Goal: Ask a question: Seek information or help from site administrators or community

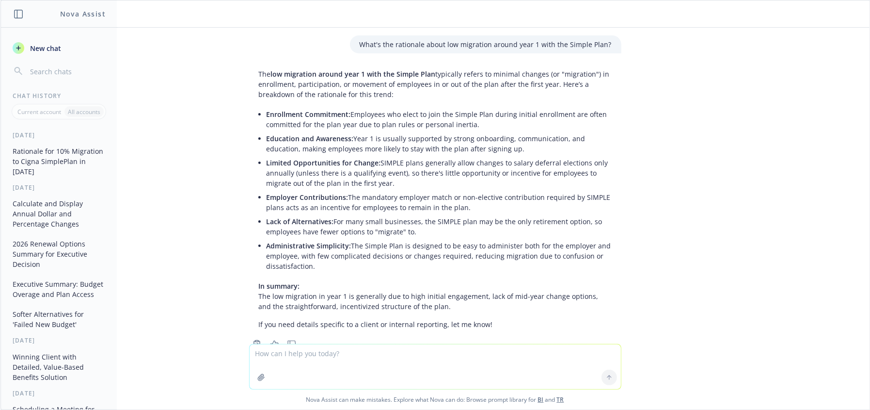
scroll to position [1310, 0]
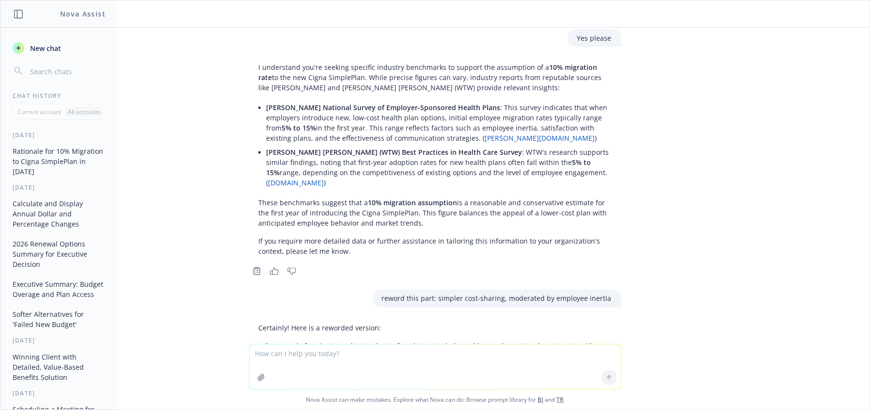
click at [325, 364] on textarea at bounding box center [435, 366] width 371 height 45
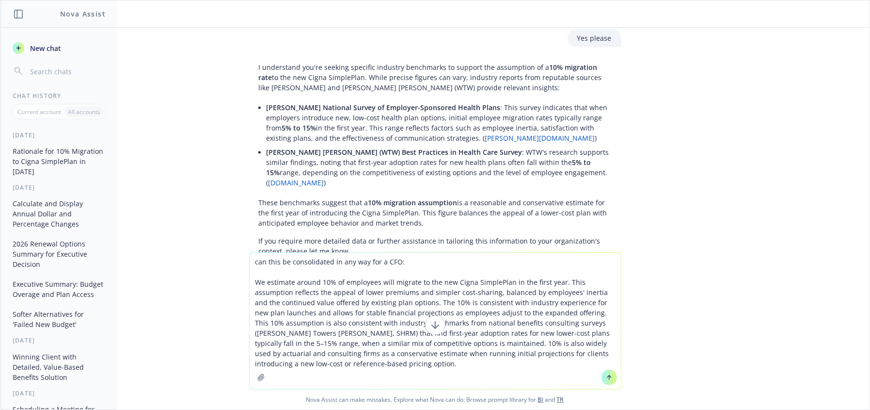
type textarea "can this be consolidated in any way for a CFO: We estimate around 10% of employ…"
click at [607, 377] on icon at bounding box center [609, 377] width 7 height 7
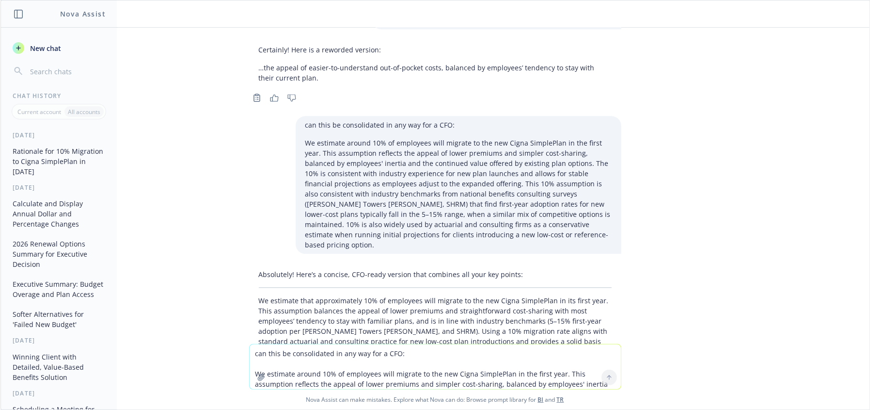
scroll to position [1599, 0]
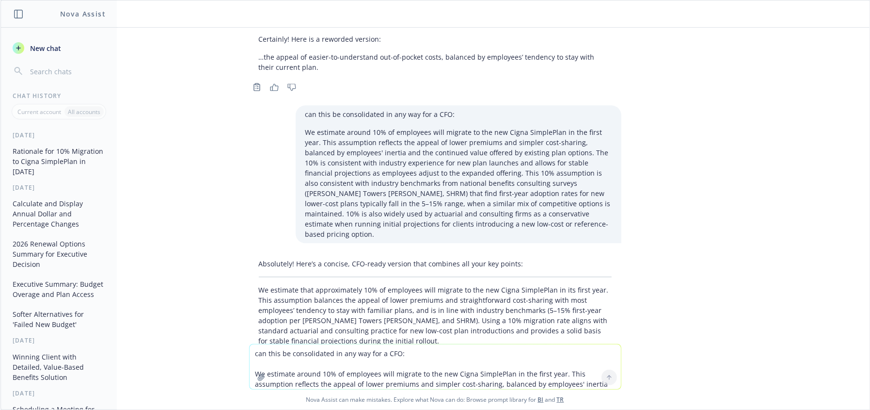
click at [491, 285] on p "We estimate that approximately 10% of employees will migrate to the new Cigna S…" at bounding box center [435, 315] width 353 height 61
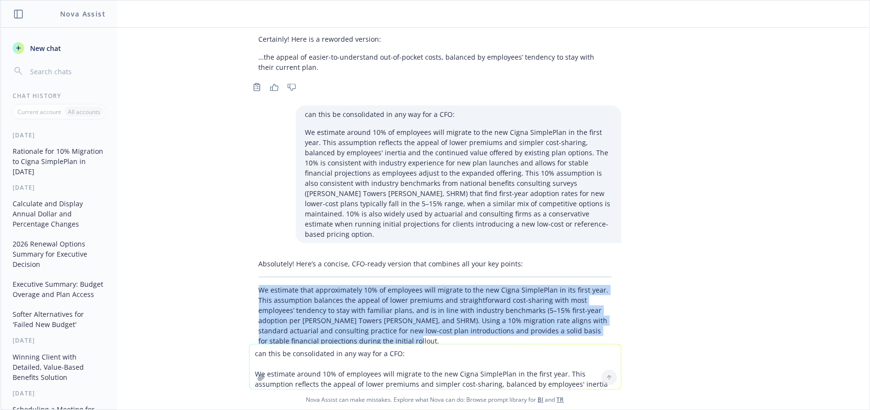
drag, startPoint x: 253, startPoint y: 218, endPoint x: 411, endPoint y: 271, distance: 166.6
click at [411, 285] on p "We estimate that approximately 10% of employees will migrate to the new Cigna S…" at bounding box center [435, 315] width 353 height 61
copy p "We estimate that approximately 10% of employees will migrate to the new Cigna S…"
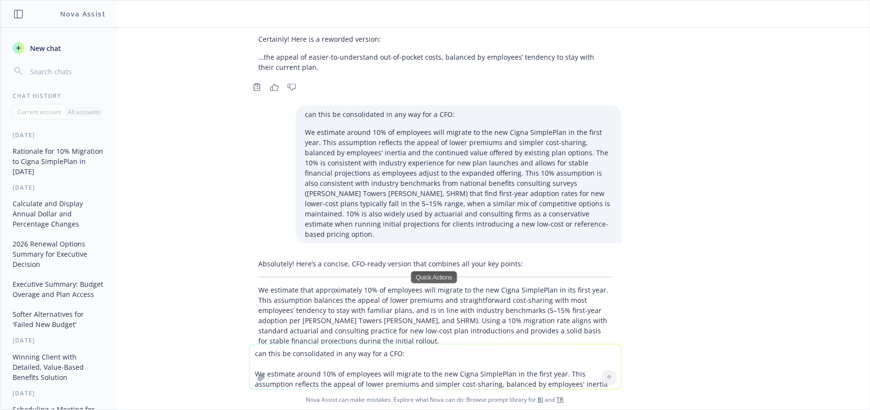
drag, startPoint x: 413, startPoint y: 373, endPoint x: 152, endPoint y: 198, distance: 314.0
click at [412, 373] on textarea "can this be consolidated in any way for a CFO: We estimate around 10% of employ…" at bounding box center [435, 366] width 371 height 45
click at [542, 127] on p "We estimate around 10% of employees will migrate to the new Cigna SimplePlan in…" at bounding box center [458, 183] width 306 height 112
drag, startPoint x: 482, startPoint y: 101, endPoint x: 502, endPoint y: 119, distance: 26.8
click at [498, 127] on p "We estimate around 10% of employees will migrate to the new Cigna SimplePlan in…" at bounding box center [458, 183] width 306 height 112
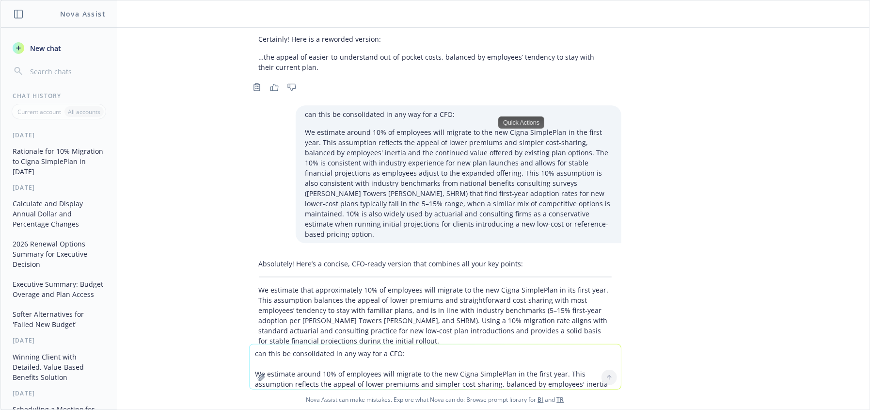
click at [433, 144] on p "We estimate around 10% of employees will migrate to the new Cigna SimplePlan in…" at bounding box center [458, 183] width 306 height 112
click at [495, 159] on p "We estimate around 10% of employees will migrate to the new Cigna SimplePlan in…" at bounding box center [458, 183] width 306 height 112
click at [482, 127] on p "We estimate around 10% of employees will migrate to the new Cigna SimplePlan in…" at bounding box center [458, 183] width 306 height 112
click at [450, 127] on p "We estimate around 10% of employees will migrate to the new Cigna SimplePlan in…" at bounding box center [458, 183] width 306 height 112
click at [471, 127] on p "We estimate around 10% of employees will migrate to the new Cigna SimplePlan in…" at bounding box center [458, 183] width 306 height 112
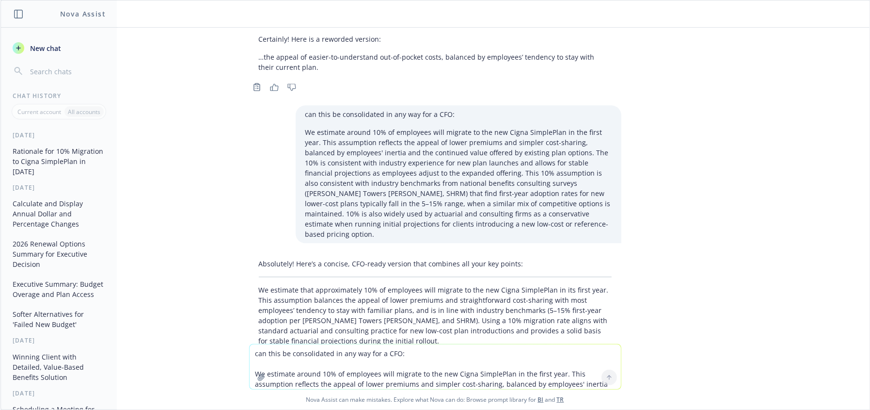
click at [400, 134] on p "We estimate around 10% of employees will migrate to the new Cigna SimplePlan in…" at bounding box center [458, 183] width 306 height 112
click at [515, 127] on p "We estimate around 10% of employees will migrate to the new Cigna SimplePlan in…" at bounding box center [458, 183] width 306 height 112
drag, startPoint x: 507, startPoint y: 136, endPoint x: 418, endPoint y: 133, distance: 88.7
click at [506, 136] on p "We estimate around 10% of employees will migrate to the new Cigna SimplePlan in…" at bounding box center [458, 183] width 306 height 112
click at [414, 132] on p "We estimate around 10% of employees will migrate to the new Cigna SimplePlan in…" at bounding box center [458, 183] width 306 height 112
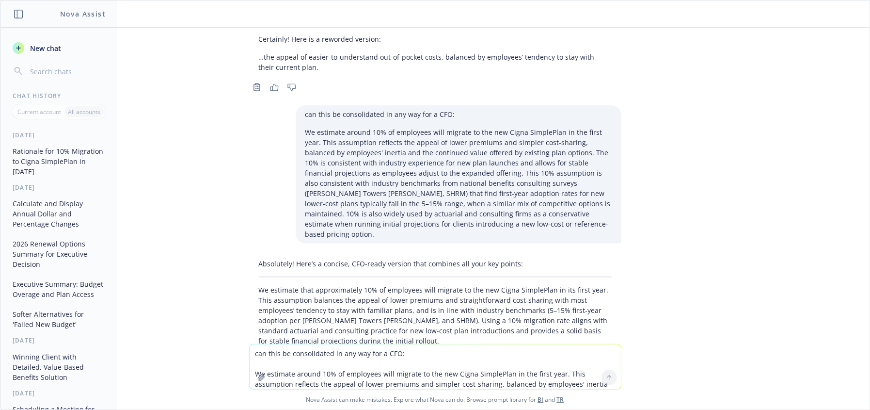
click at [483, 133] on p "We estimate around 10% of employees will migrate to the new Cigna SimplePlan in…" at bounding box center [458, 183] width 306 height 112
click at [381, 130] on p "We estimate around 10% of employees will migrate to the new Cigna SimplePlan in…" at bounding box center [458, 183] width 306 height 112
click at [502, 127] on p "We estimate around 10% of employees will migrate to the new Cigna SimplePlan in…" at bounding box center [458, 183] width 306 height 112
click at [455, 136] on p "We estimate around 10% of employees will migrate to the new Cigna SimplePlan in…" at bounding box center [458, 183] width 306 height 112
click at [480, 127] on p "We estimate around 10% of employees will migrate to the new Cigna SimplePlan in…" at bounding box center [458, 183] width 306 height 112
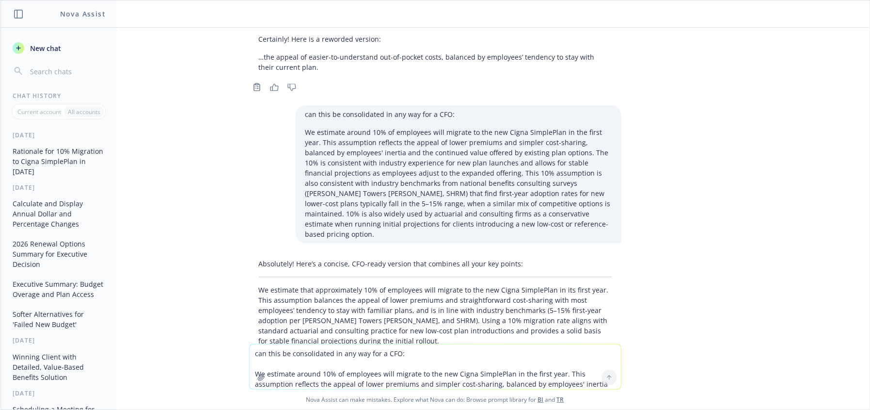
click at [370, 130] on p "We estimate around 10% of employees will migrate to the new Cigna SimplePlan in…" at bounding box center [458, 183] width 306 height 112
drag, startPoint x: 351, startPoint y: 140, endPoint x: 504, endPoint y: 139, distance: 152.7
click at [532, 139] on p "We estimate around 10% of employees will migrate to the new Cigna SimplePlan in…" at bounding box center [458, 183] width 306 height 112
copy p ", when a similar mix of competitive options is maintained."
drag, startPoint x: 660, startPoint y: 329, endPoint x: 334, endPoint y: 365, distance: 327.7
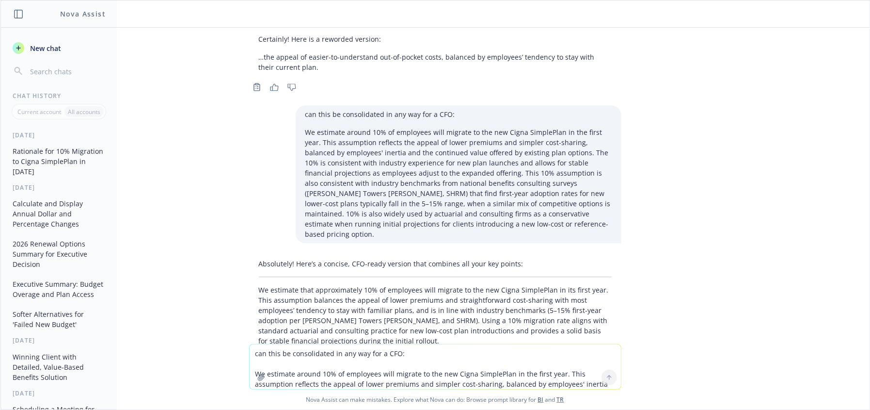
click at [334, 365] on textarea "can this be consolidated in any way for a CFO: We estimate around 10% of employ…" at bounding box center [435, 366] width 371 height 45
click at [466, 145] on p "We estimate around 10% of employees will migrate to the new Cigna SimplePlan in…" at bounding box center [458, 183] width 306 height 112
click at [506, 152] on p "We estimate around 10% of employees will migrate to the new Cigna SimplePlan in…" at bounding box center [458, 183] width 306 height 112
click at [398, 153] on p "We estimate around 10% of employees will migrate to the new Cigna SimplePlan in…" at bounding box center [458, 183] width 306 height 112
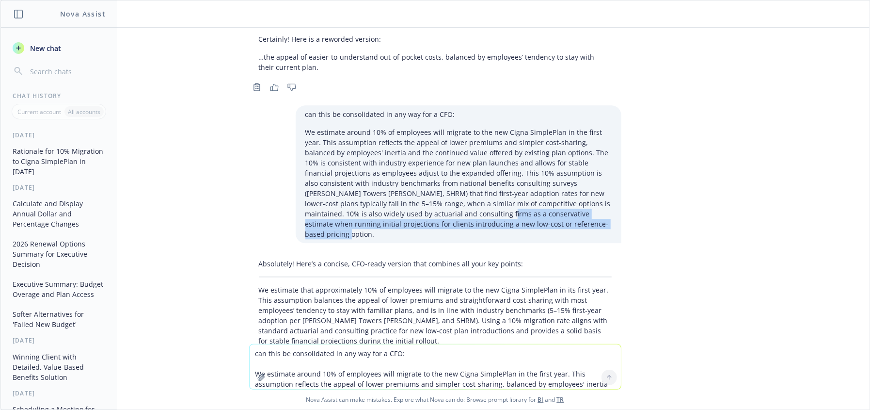
drag, startPoint x: 423, startPoint y: 152, endPoint x: 561, endPoint y: 163, distance: 138.6
click at [561, 163] on p "We estimate around 10% of employees will migrate to the new Cigna SimplePlan in…" at bounding box center [458, 183] width 306 height 112
copy p "s a conservative estimate when running initial projections for clients introduc…"
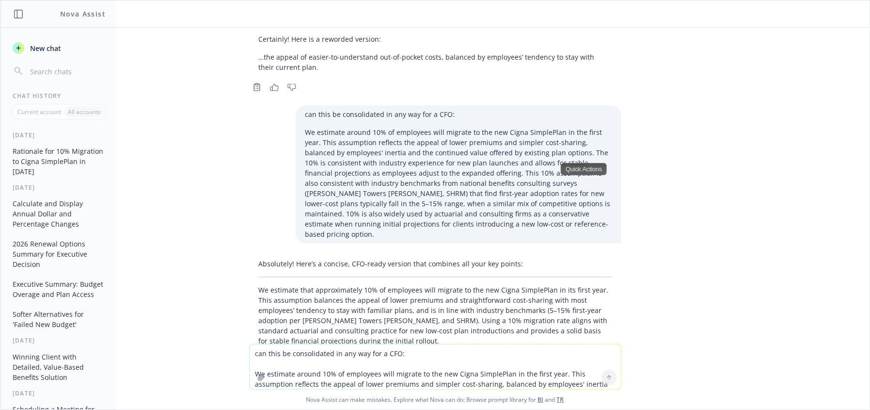
click at [512, 133] on p "We estimate around 10% of employees will migrate to the new Cigna SimplePlan in…" at bounding box center [458, 183] width 306 height 112
drag, startPoint x: 394, startPoint y: 121, endPoint x: 401, endPoint y: 130, distance: 12.1
click at [394, 127] on p "We estimate around 10% of employees will migrate to the new Cigna SimplePlan in…" at bounding box center [458, 183] width 306 height 112
click at [441, 142] on p "We estimate around 10% of employees will migrate to the new Cigna SimplePlan in…" at bounding box center [458, 183] width 306 height 112
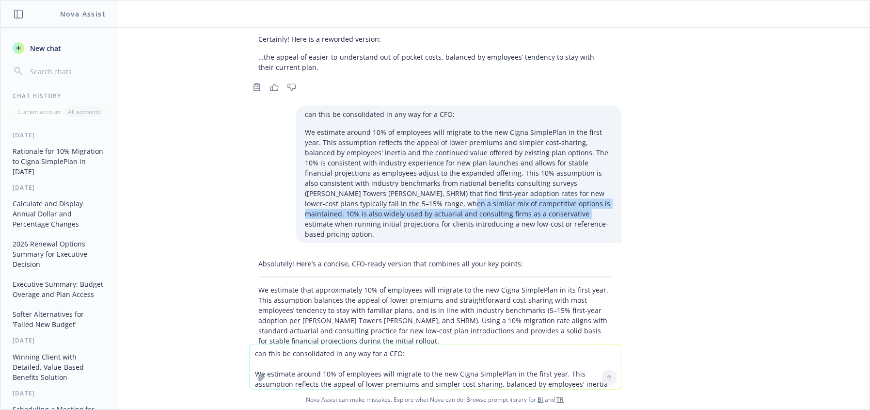
drag, startPoint x: 382, startPoint y: 142, endPoint x: 496, endPoint y: 149, distance: 114.2
click at [496, 149] on p "We estimate around 10% of employees will migrate to the new Cigna SimplePlan in…" at bounding box center [458, 183] width 306 height 112
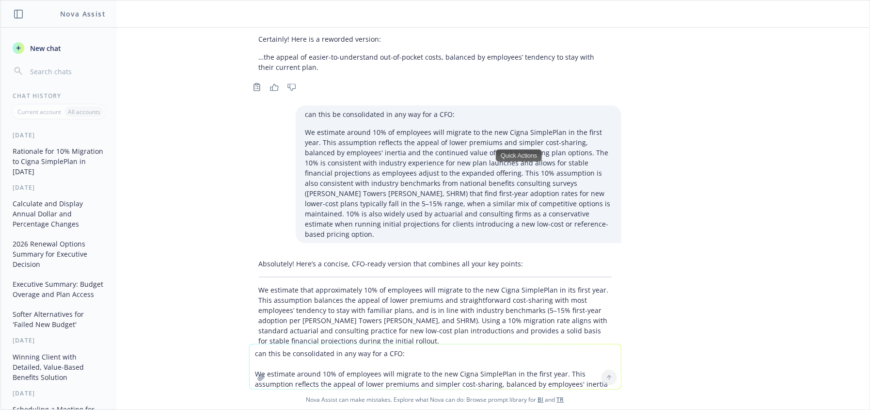
click at [476, 285] on p "We estimate that approximately 10% of employees will migrate to the new Cigna S…" at bounding box center [435, 315] width 353 height 61
click at [765, 246] on div "What's the rationale about low migration around year 1 with the Simple Plan? Th…" at bounding box center [434, 186] width 869 height 316
click at [361, 360] on textarea "can this be consolidated in any way for a CFO: We estimate around 10% of employ…" at bounding box center [435, 366] width 371 height 45
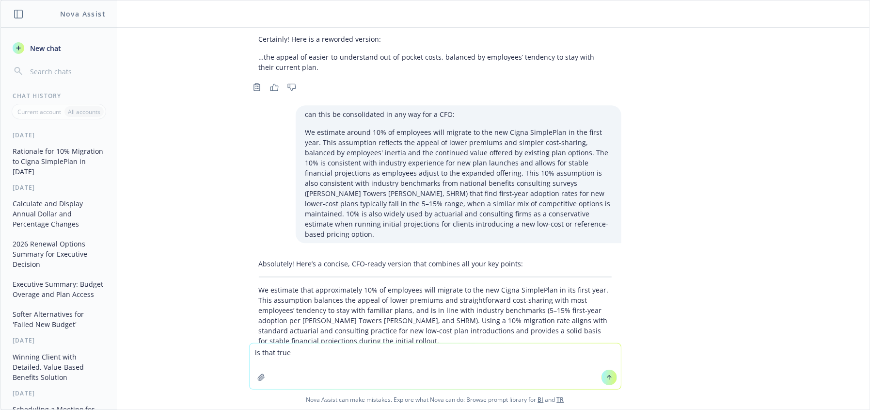
type textarea "is that true?"
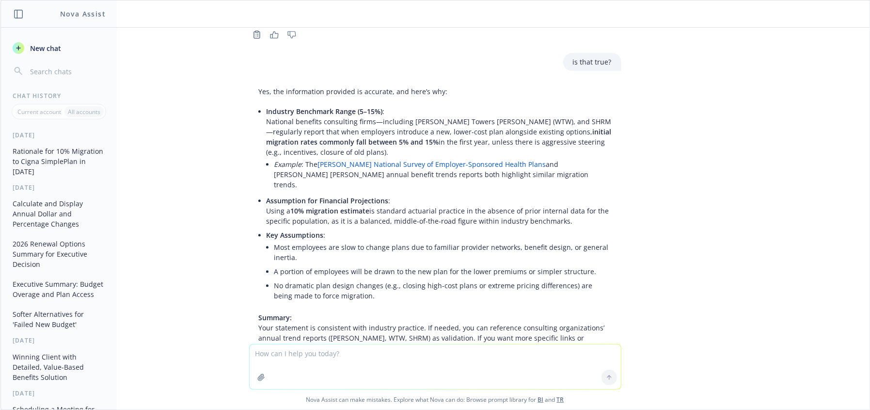
scroll to position [1959, 0]
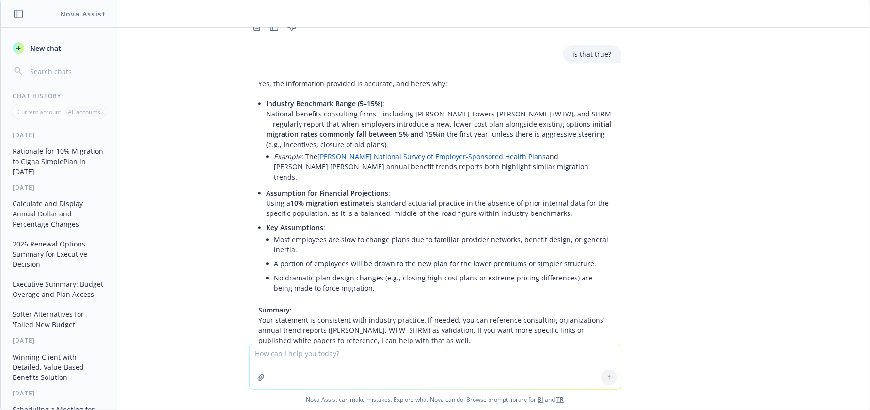
click at [401, 270] on li "No dramatic plan design changes (e.g., closing high-cost plans or extreme prici…" at bounding box center [442, 282] width 337 height 24
click at [392, 304] on p "Summary: Your statement is consistent with industry practice. If needed, you ca…" at bounding box center [435, 324] width 353 height 41
click at [432, 304] on p "Summary: Your statement is consistent with industry practice. If needed, you ca…" at bounding box center [435, 324] width 353 height 41
click at [443, 270] on li "No dramatic plan design changes (e.g., closing high-cost plans or extreme prici…" at bounding box center [442, 282] width 337 height 24
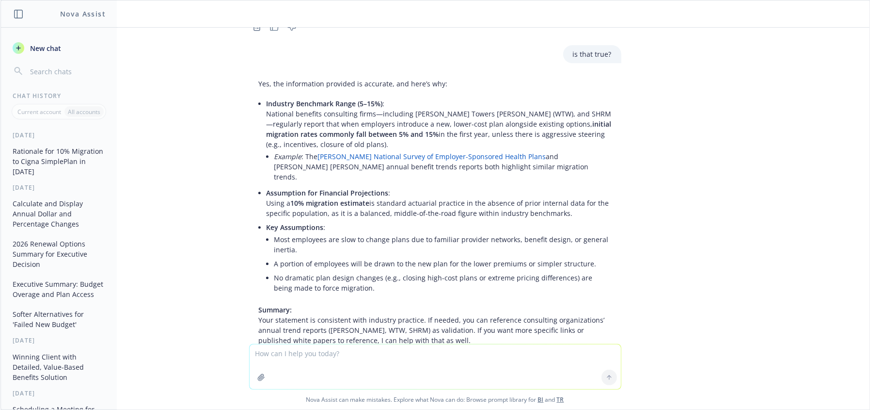
click at [443, 304] on p "Summary: Your statement is consistent with industry practice. If needed, you ca…" at bounding box center [435, 324] width 353 height 41
click at [427, 304] on p "Summary: Your statement is consistent with industry practice. If needed, you ca…" at bounding box center [435, 324] width 353 height 41
click at [442, 304] on p "Summary: Your statement is consistent with industry practice. If needed, you ca…" at bounding box center [435, 324] width 353 height 41
click at [360, 357] on textarea at bounding box center [435, 366] width 371 height 45
paste textarea "when a similar mix of competitive options is maintained"
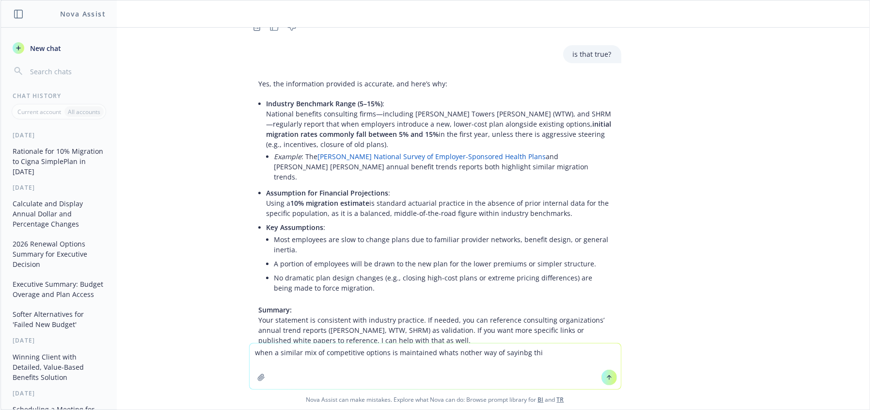
type textarea "when a similar mix of competitive options is maintained whats nother way of say…"
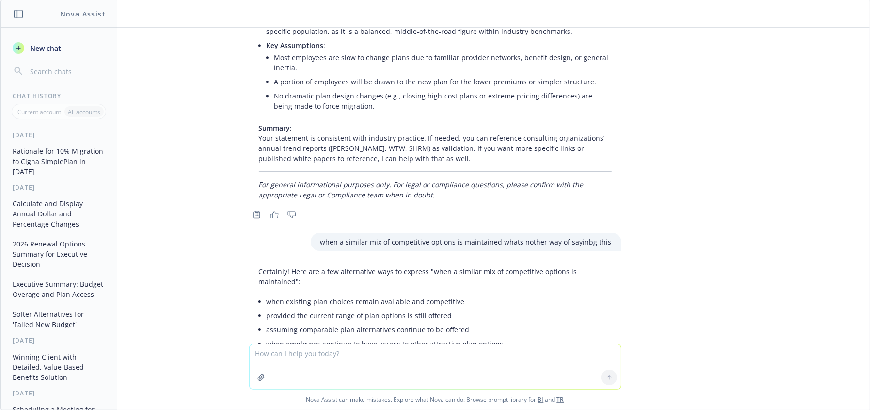
scroll to position [2145, 0]
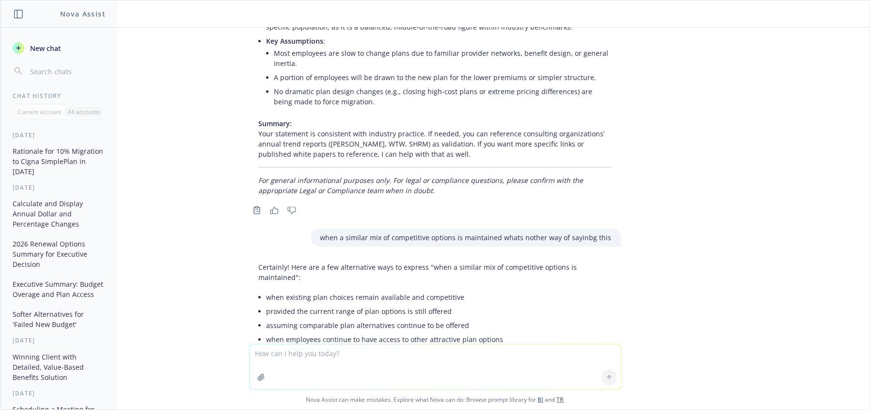
click at [375, 373] on textarea at bounding box center [435, 366] width 371 height 45
drag, startPoint x: 454, startPoint y: 204, endPoint x: 260, endPoint y: 202, distance: 193.9
click at [267, 290] on li "when existing plan choices remain available and competitive" at bounding box center [439, 297] width 345 height 14
copy li "when existing plan choices remain available and competitive"
